Goal: Information Seeking & Learning: Learn about a topic

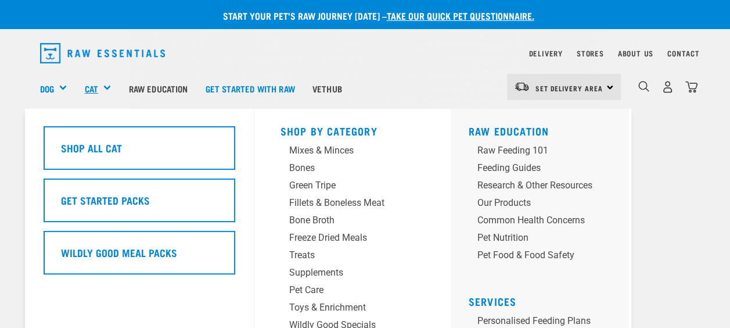
click at [93, 89] on link "Cat" at bounding box center [90, 88] width 13 height 13
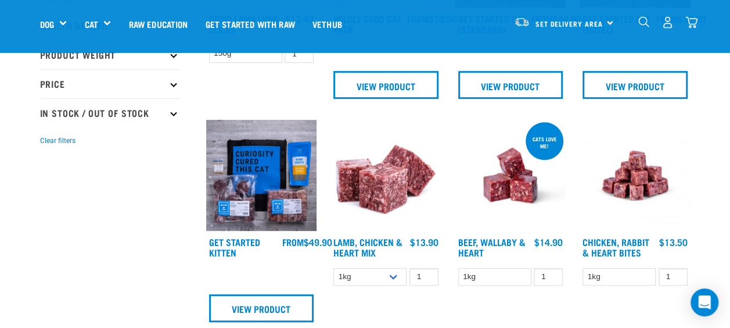
scroll to position [290, 0]
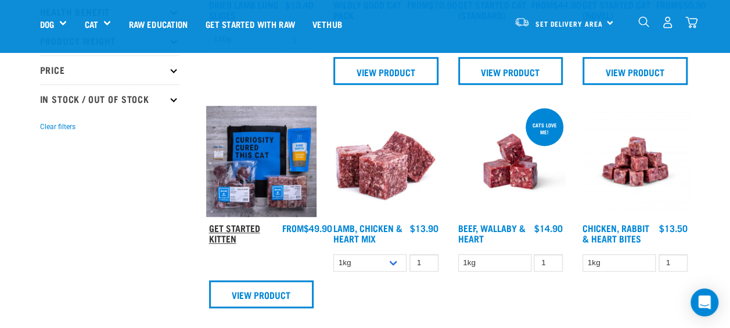
click at [225, 227] on link "Get Started Kitten" at bounding box center [234, 233] width 51 height 16
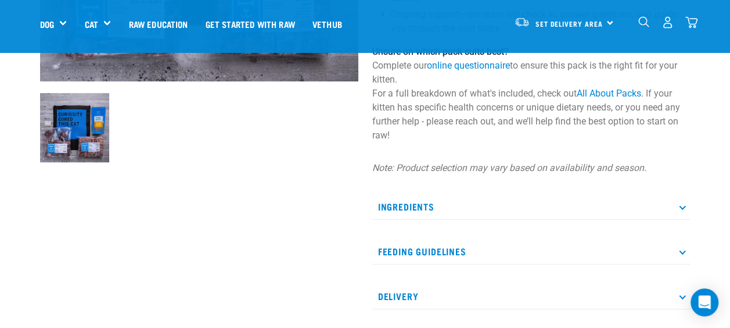
scroll to position [349, 0]
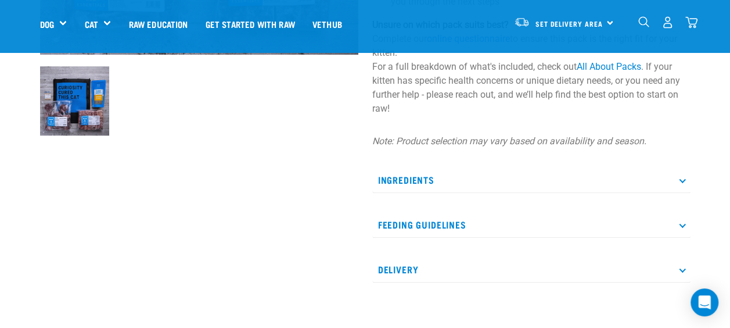
click at [498, 179] on p "Ingredients" at bounding box center [531, 180] width 318 height 26
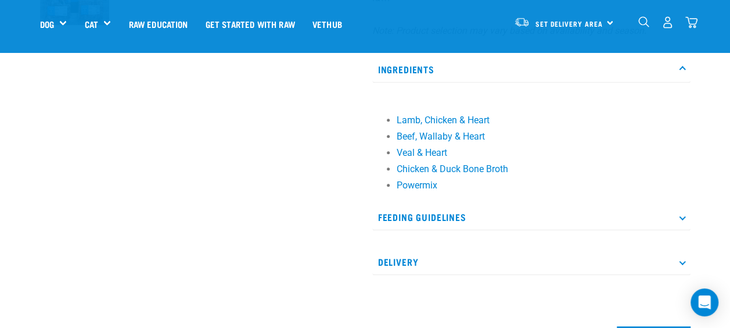
scroll to position [465, 0]
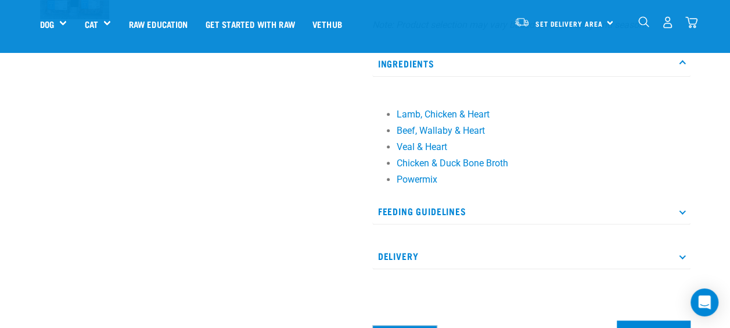
click at [494, 214] on p "Feeding Guidelines" at bounding box center [531, 211] width 318 height 26
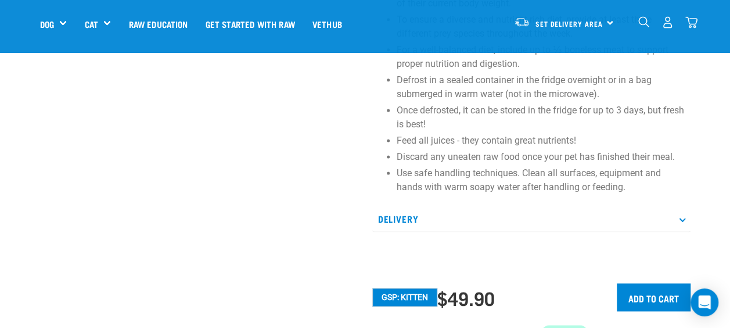
scroll to position [755, 0]
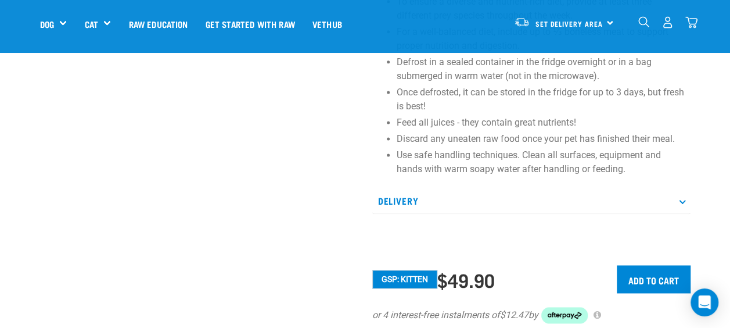
click at [418, 203] on p "Delivery" at bounding box center [531, 201] width 318 height 26
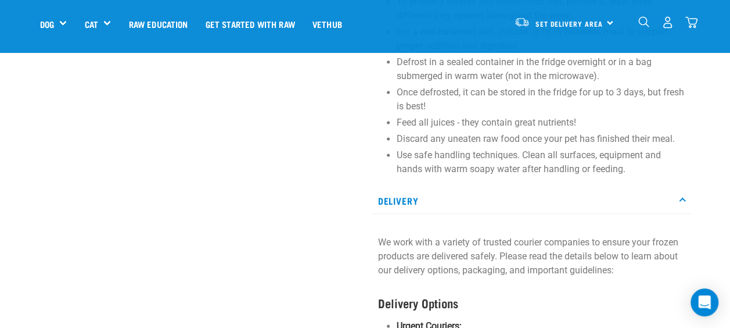
click at [418, 203] on p "Delivery" at bounding box center [531, 201] width 318 height 26
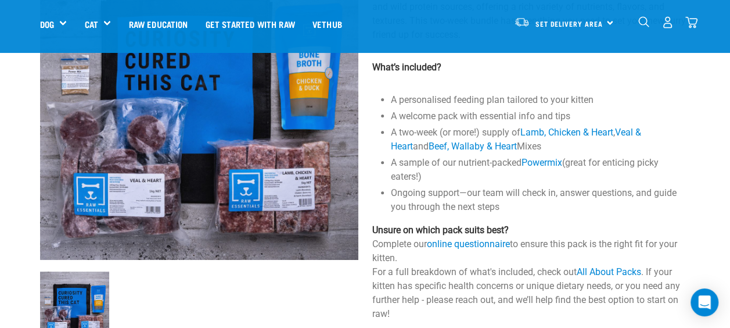
scroll to position [58, 0]
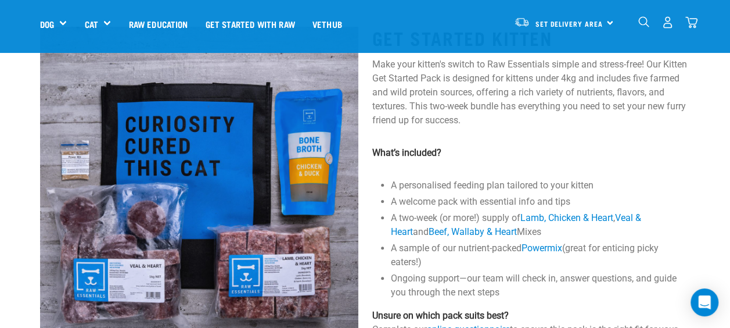
click at [60, 165] on img at bounding box center [199, 186] width 318 height 318
click at [73, 159] on img at bounding box center [199, 186] width 318 height 318
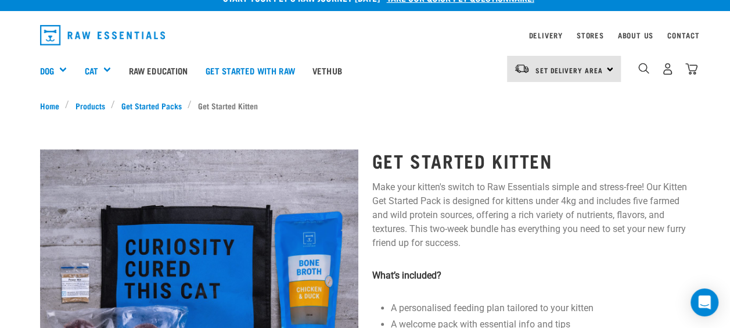
scroll to position [0, 0]
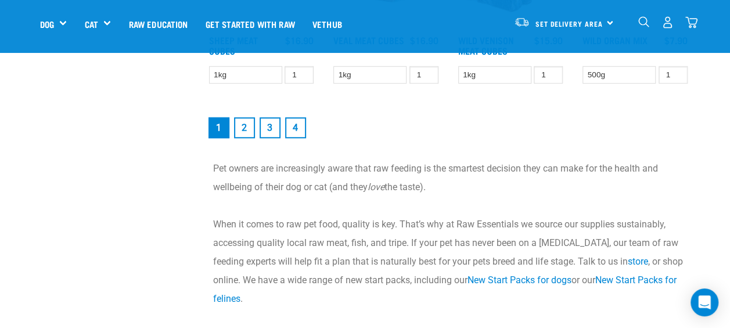
scroll to position [1584, 0]
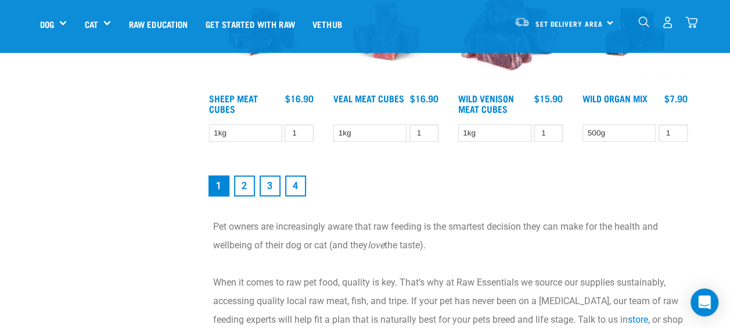
click at [241, 185] on link "2" at bounding box center [244, 185] width 21 height 21
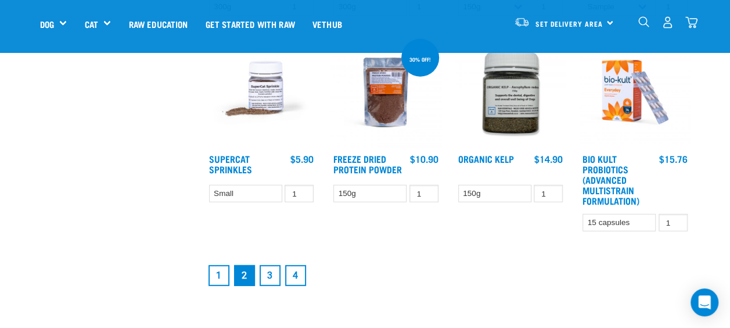
scroll to position [1510, 0]
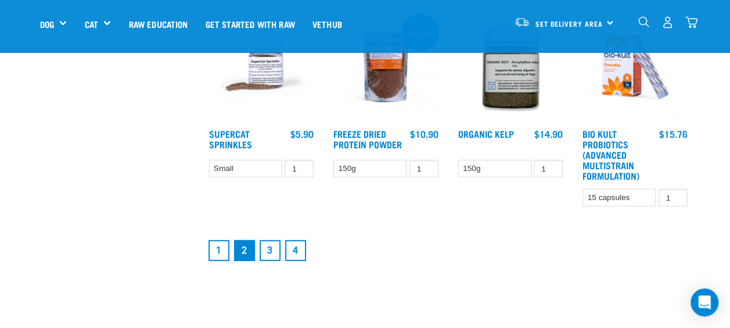
click at [272, 246] on link "3" at bounding box center [270, 250] width 21 height 21
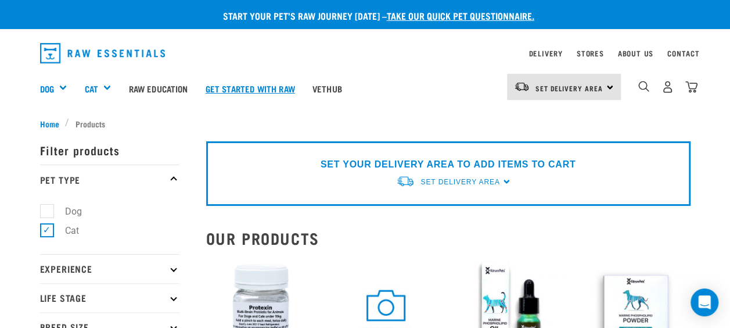
click at [261, 87] on link "Get started with Raw" at bounding box center [250, 88] width 107 height 46
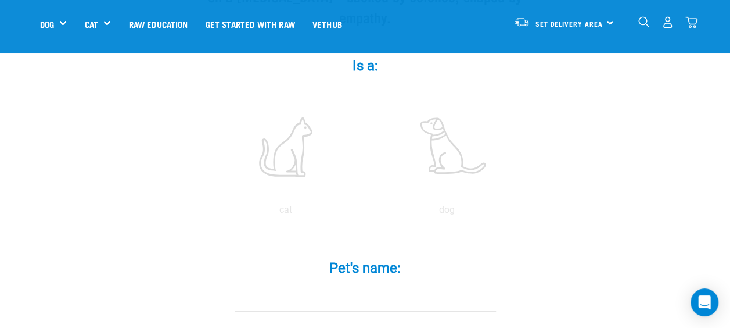
scroll to position [232, 0]
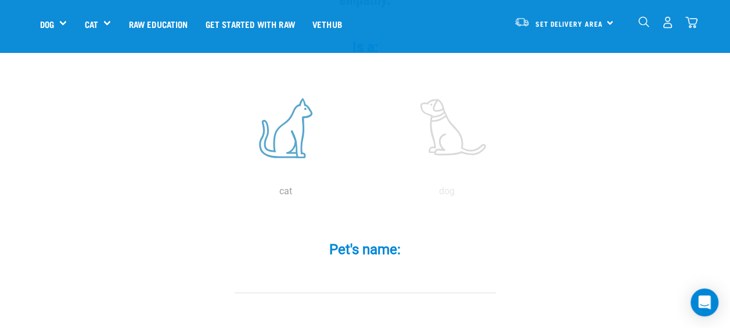
click at [300, 105] on label at bounding box center [285, 127] width 157 height 99
click at [205, 194] on input "radio" at bounding box center [205, 194] width 0 height 0
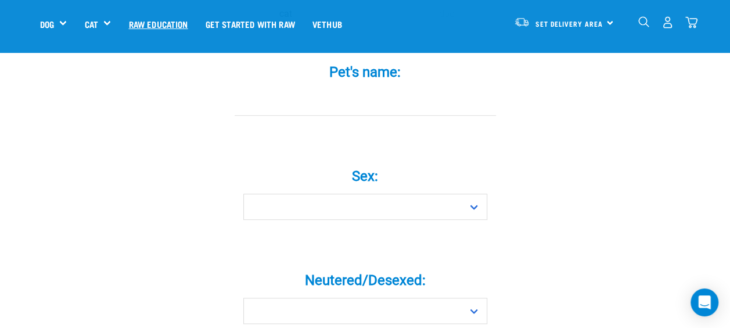
scroll to position [407, 0]
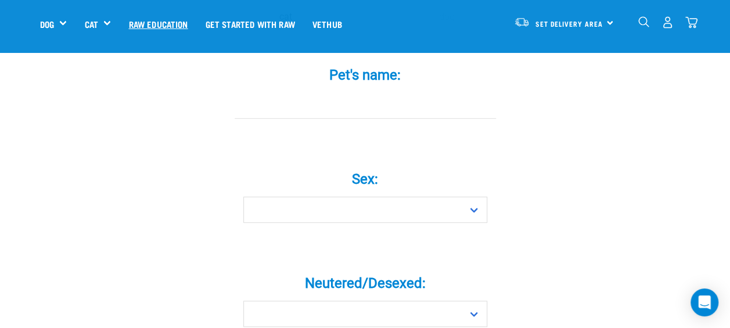
click at [164, 26] on link "Raw Education" at bounding box center [158, 24] width 77 height 46
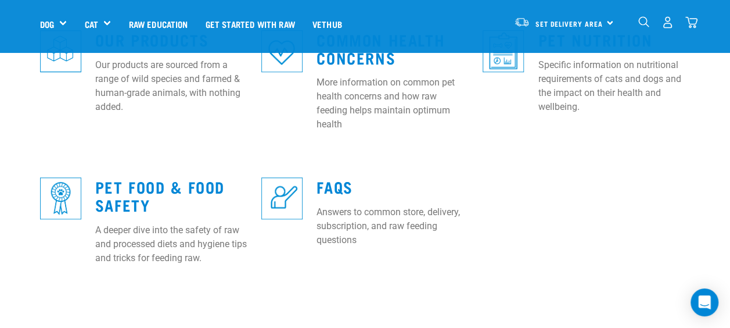
scroll to position [523, 0]
